Goal: Information Seeking & Learning: Learn about a topic

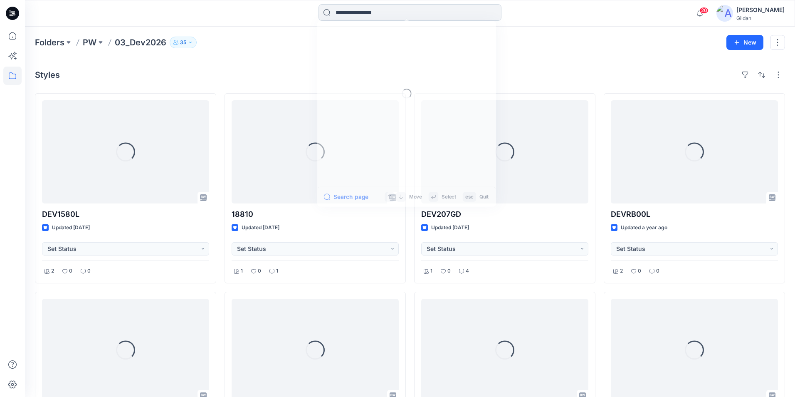
click at [362, 11] on input at bounding box center [410, 12] width 183 height 17
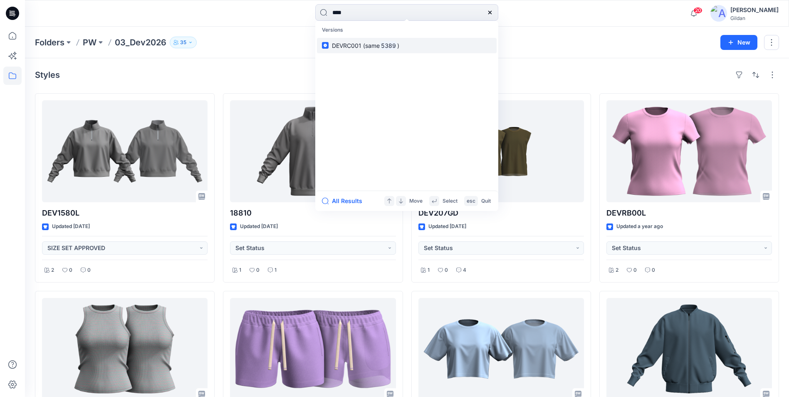
type input "****"
click at [351, 43] on span "DEVRC001 (same" at bounding box center [356, 45] width 48 height 7
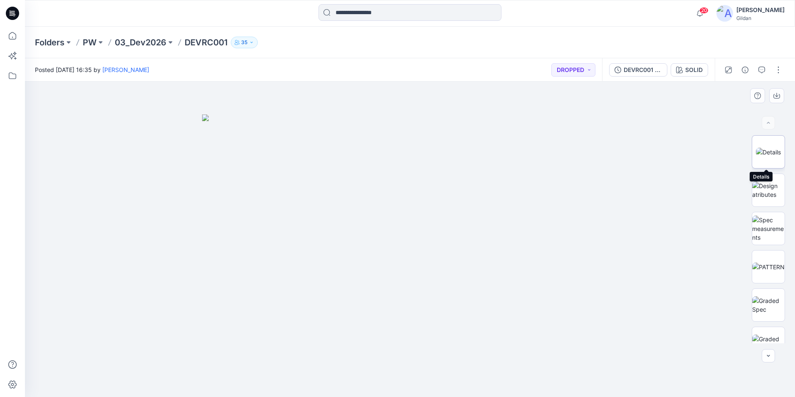
click at [771, 155] on img at bounding box center [768, 152] width 25 height 9
click at [765, 151] on img at bounding box center [768, 152] width 25 height 9
click at [769, 148] on img at bounding box center [768, 152] width 25 height 9
click at [767, 186] on img at bounding box center [768, 189] width 32 height 17
drag, startPoint x: 766, startPoint y: 197, endPoint x: 769, endPoint y: 154, distance: 43.0
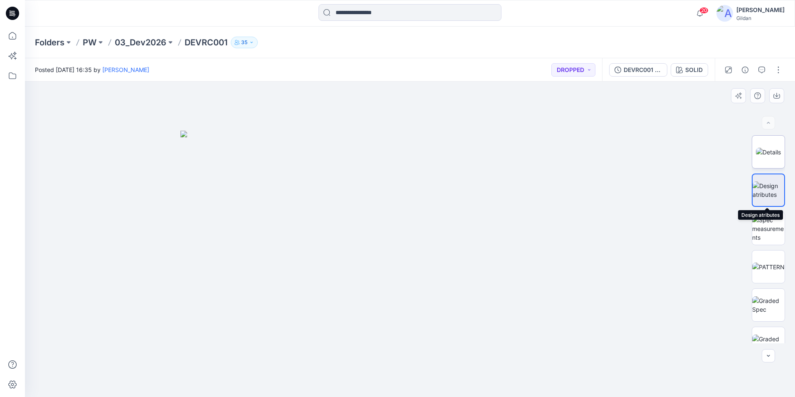
click at [767, 195] on img at bounding box center [769, 189] width 32 height 17
click at [769, 153] on img at bounding box center [768, 152] width 25 height 9
click at [760, 193] on img at bounding box center [768, 189] width 32 height 17
click at [774, 232] on img at bounding box center [768, 228] width 32 height 26
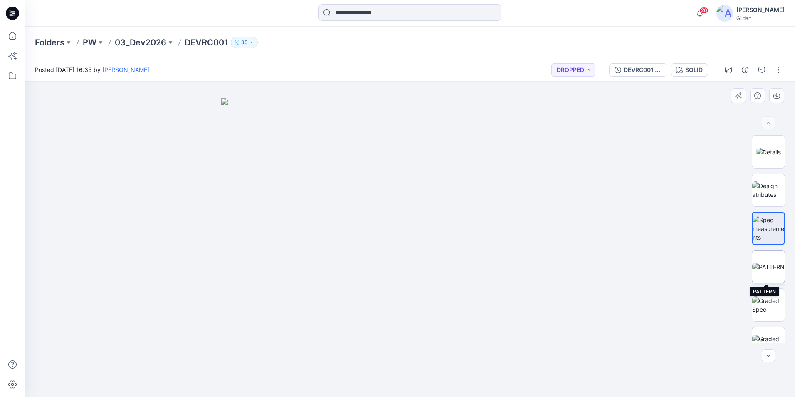
click at [769, 265] on img at bounding box center [768, 266] width 32 height 9
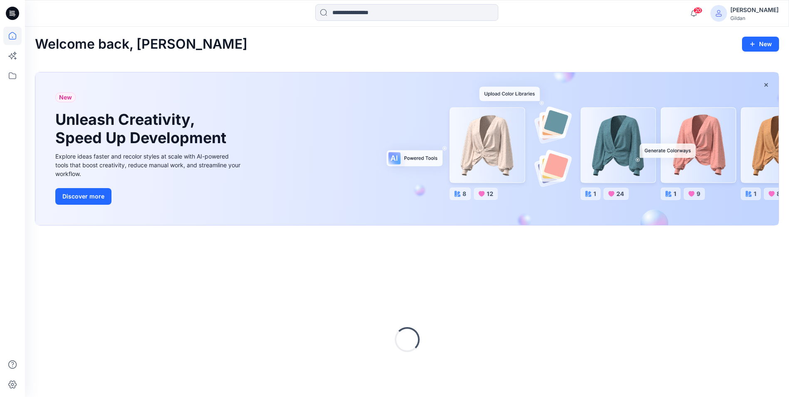
click at [389, 11] on input at bounding box center [406, 12] width 183 height 17
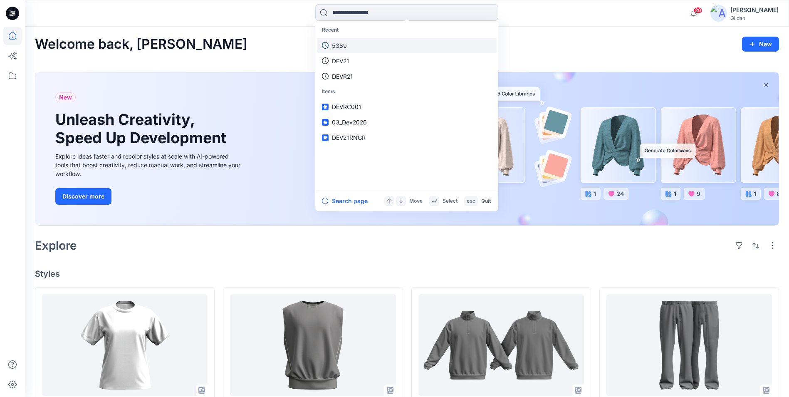
click at [345, 42] on p "5389" at bounding box center [339, 45] width 15 height 9
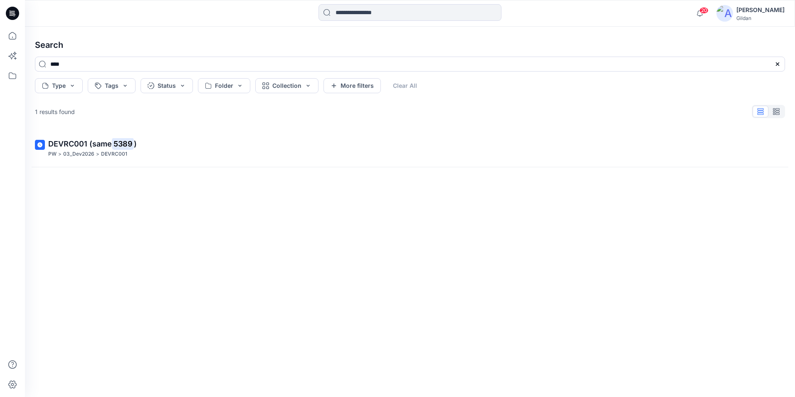
click at [92, 141] on span "DEVRC001 (same" at bounding box center [80, 143] width 64 height 9
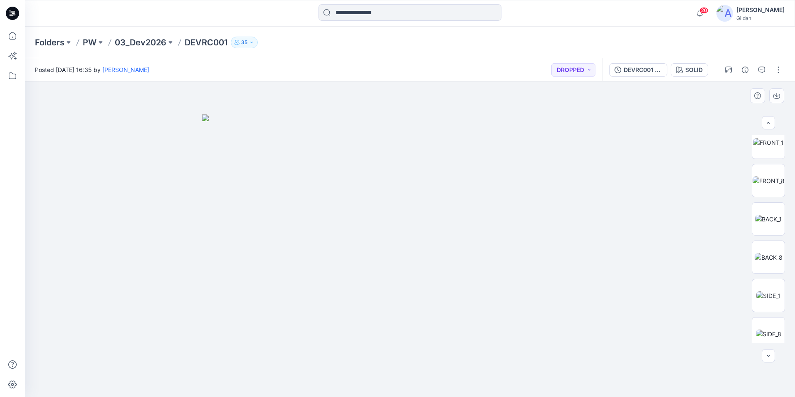
scroll to position [291, 0]
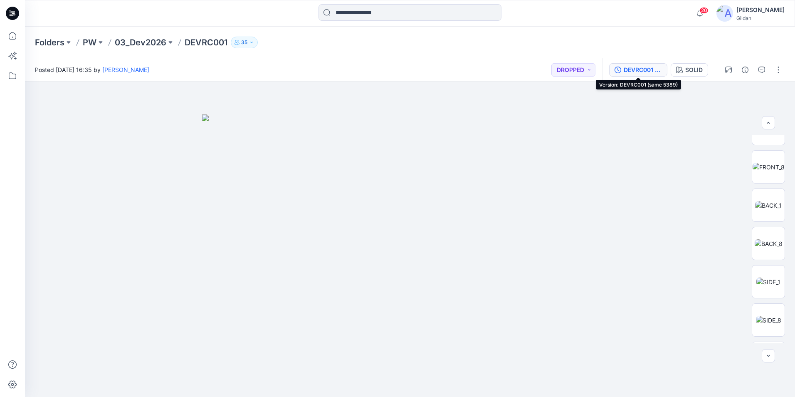
click at [636, 71] on div "DEVRC001 (same 5389)" at bounding box center [643, 69] width 38 height 9
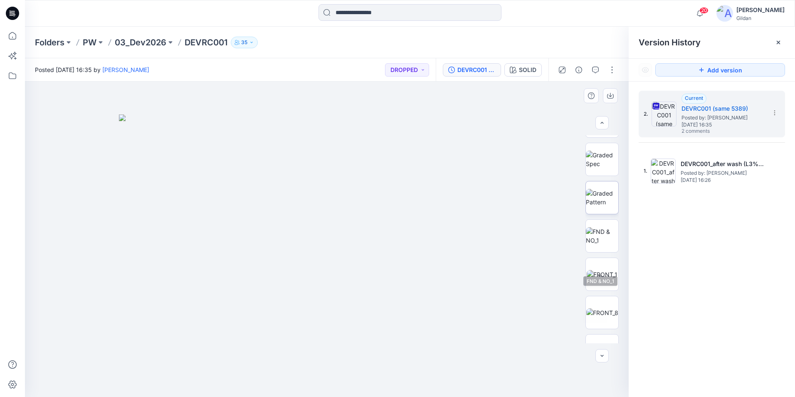
scroll to position [125, 0]
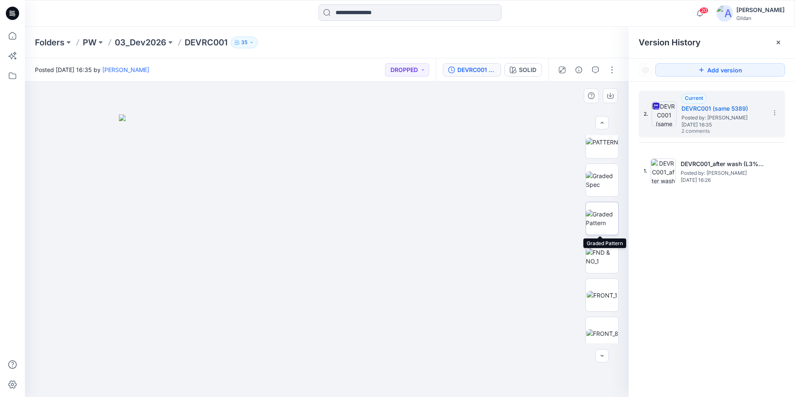
click at [606, 222] on img at bounding box center [602, 218] width 32 height 17
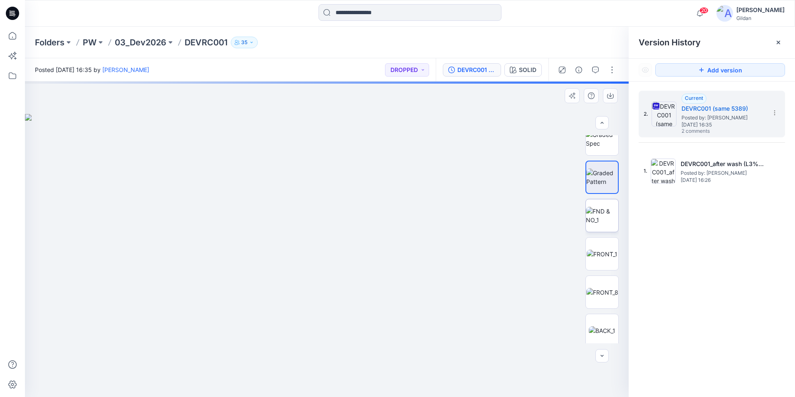
scroll to position [166, 0]
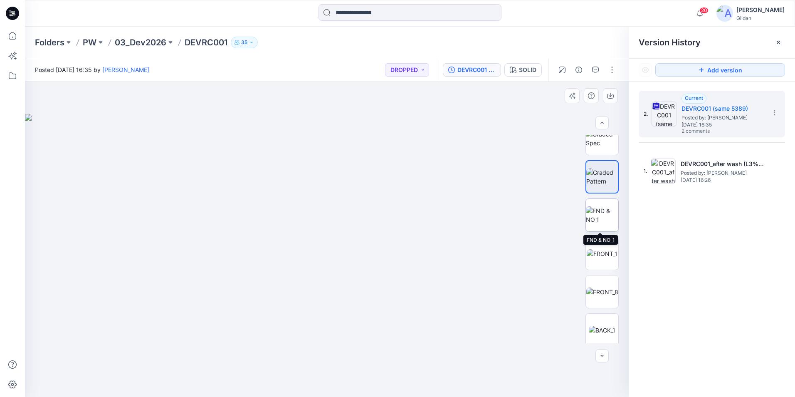
click at [606, 219] on img at bounding box center [602, 214] width 32 height 17
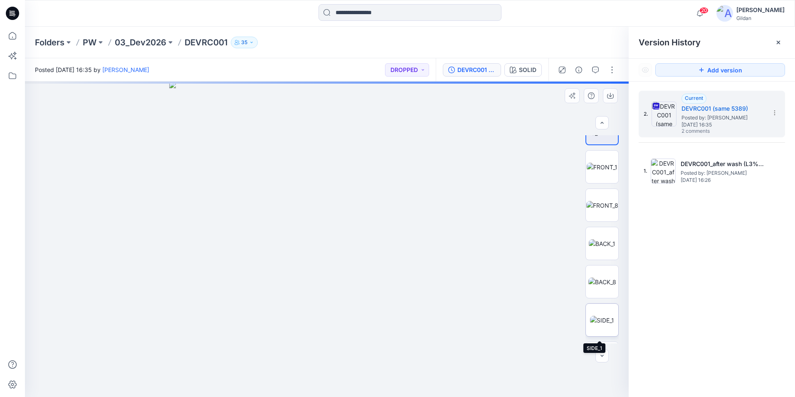
scroll to position [250, 0]
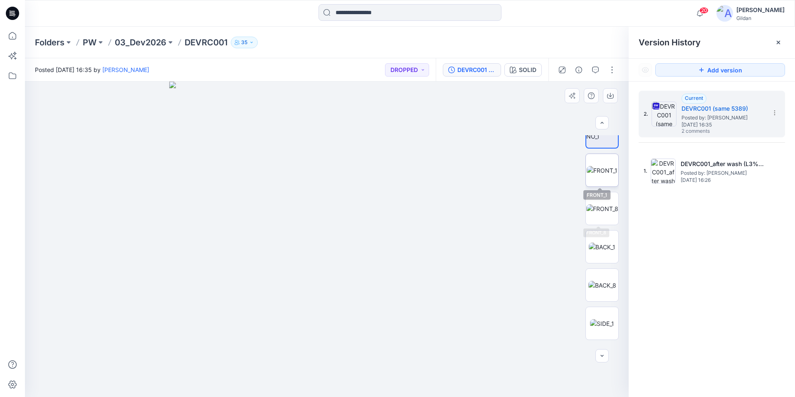
click at [603, 175] on img at bounding box center [602, 170] width 31 height 9
click at [608, 213] on img at bounding box center [602, 208] width 32 height 9
click at [606, 242] on img at bounding box center [602, 246] width 27 height 9
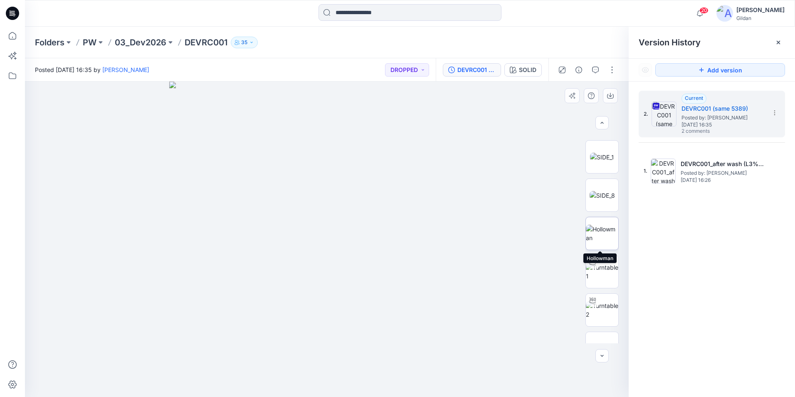
click at [598, 235] on img at bounding box center [602, 233] width 32 height 17
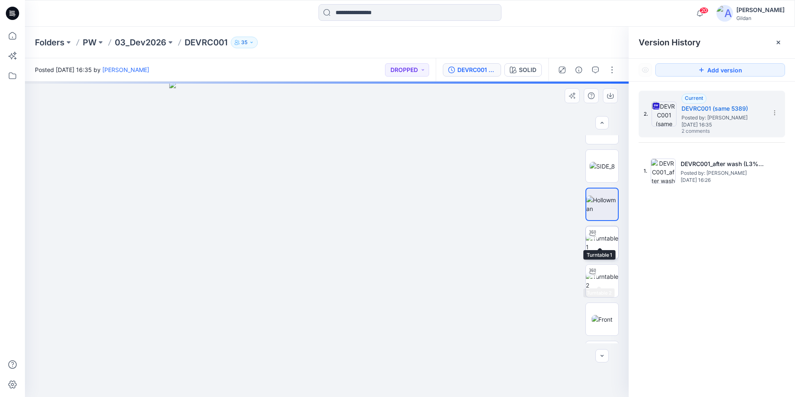
scroll to position [458, 0]
click at [602, 225] on img at bounding box center [602, 229] width 32 height 17
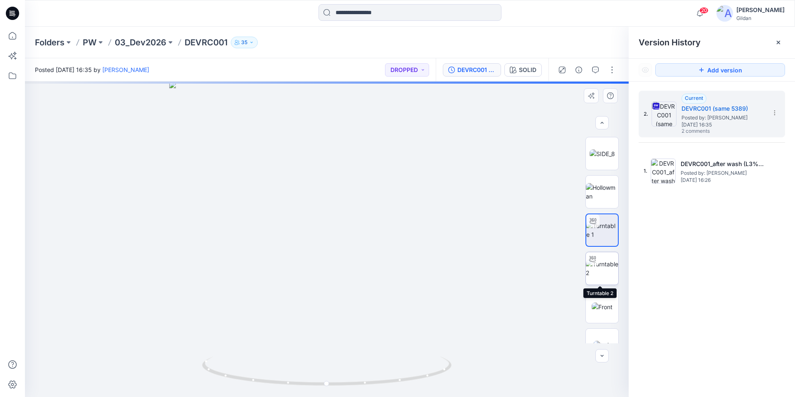
click at [606, 268] on img at bounding box center [602, 268] width 32 height 17
drag, startPoint x: 322, startPoint y: 157, endPoint x: 325, endPoint y: 282, distance: 124.8
click at [325, 282] on img at bounding box center [330, 200] width 720 height 393
drag, startPoint x: 386, startPoint y: 388, endPoint x: 257, endPoint y: 361, distance: 131.2
click at [254, 361] on icon at bounding box center [328, 371] width 252 height 31
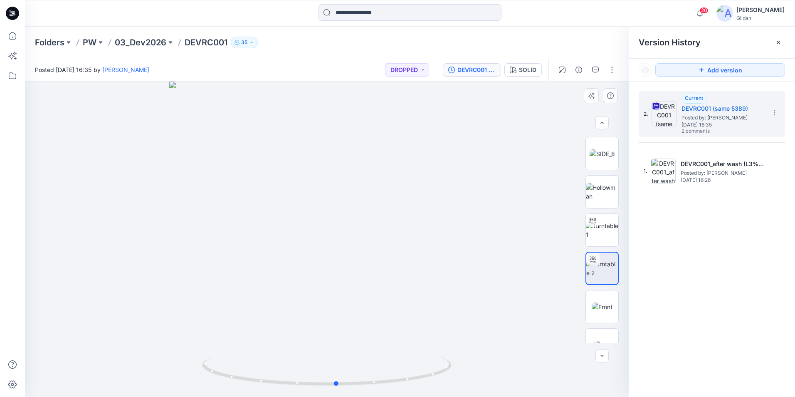
drag, startPoint x: 422, startPoint y: 377, endPoint x: 323, endPoint y: 395, distance: 100.7
click at [323, 396] on div at bounding box center [327, 239] width 604 height 315
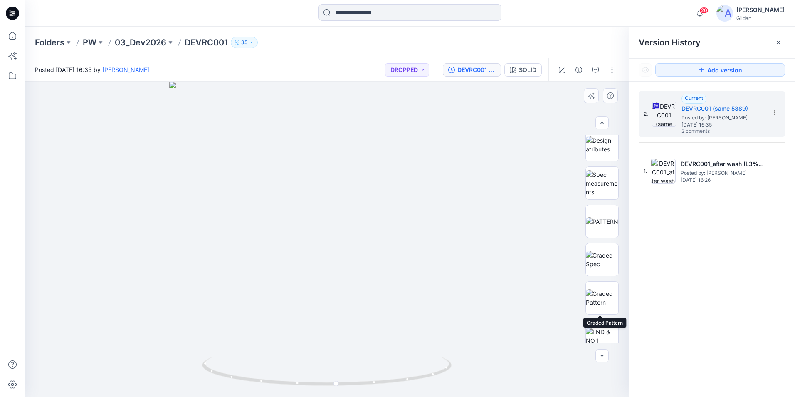
scroll to position [0, 0]
click at [600, 265] on img at bounding box center [602, 266] width 32 height 9
